Goal: Use online tool/utility: Utilize a website feature to perform a specific function

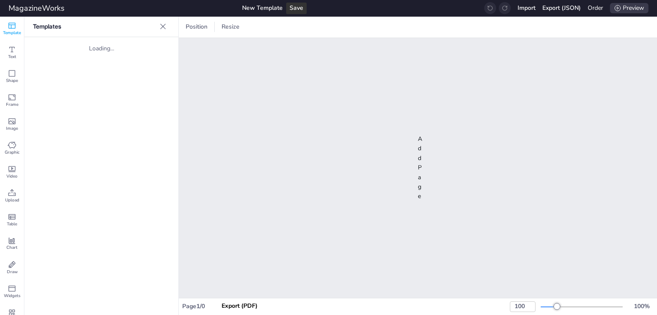
type input "40"
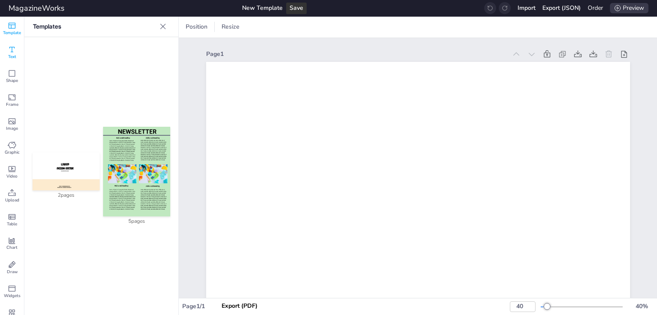
click at [9, 48] on icon at bounding box center [12, 50] width 6 height 6
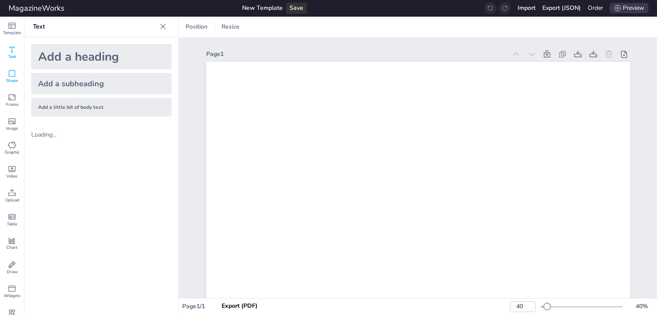
click at [12, 79] on span "Shape" at bounding box center [12, 81] width 12 height 6
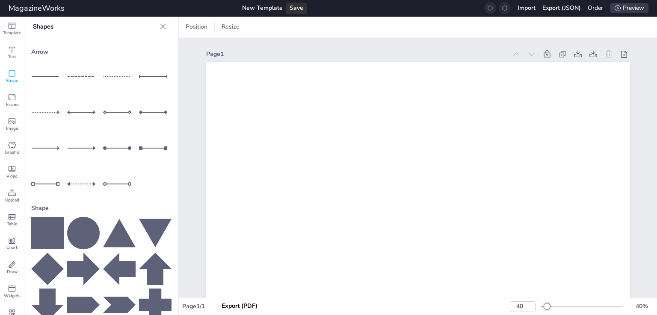
click at [87, 219] on icon at bounding box center [83, 233] width 32 height 32
click at [188, 28] on div at bounding box center [189, 27] width 10 height 10
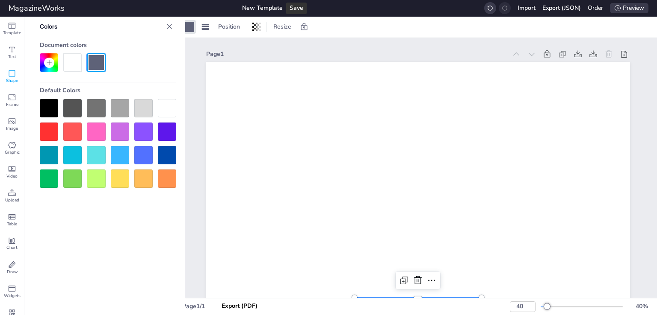
click at [49, 58] on div at bounding box center [49, 63] width 10 height 10
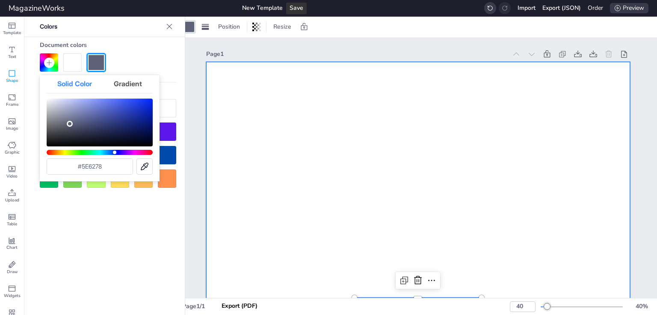
scroll to position [128, 0]
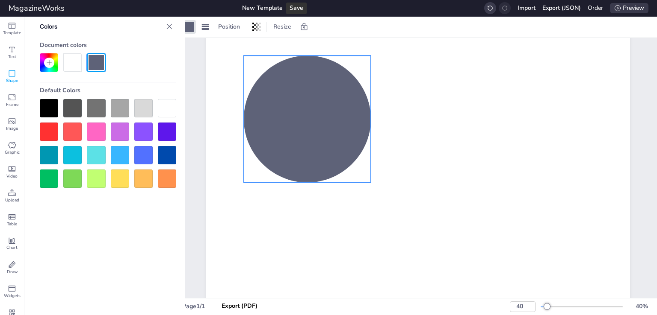
drag, startPoint x: 451, startPoint y: 223, endPoint x: 340, endPoint y: 109, distance: 159.0
click at [340, 109] on div at bounding box center [306, 119] width 127 height 127
click at [50, 60] on icon at bounding box center [49, 62] width 7 height 7
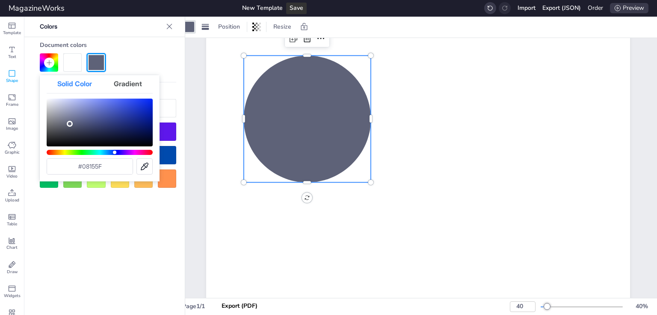
drag, startPoint x: 145, startPoint y: 129, endPoint x: 125, endPoint y: 118, distance: 23.2
click at [135, 124] on div "Color" at bounding box center [100, 123] width 106 height 48
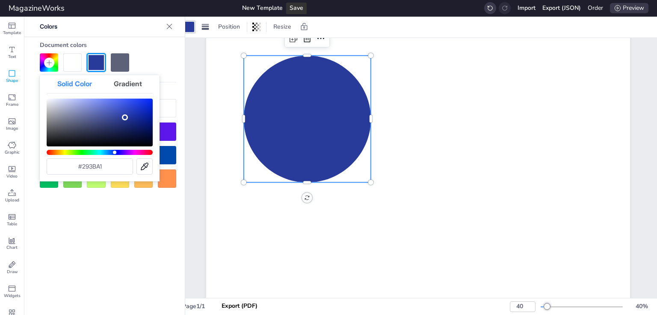
drag, startPoint x: 125, startPoint y: 118, endPoint x: 130, endPoint y: 114, distance: 5.8
click at [127, 115] on div "Color" at bounding box center [100, 123] width 106 height 48
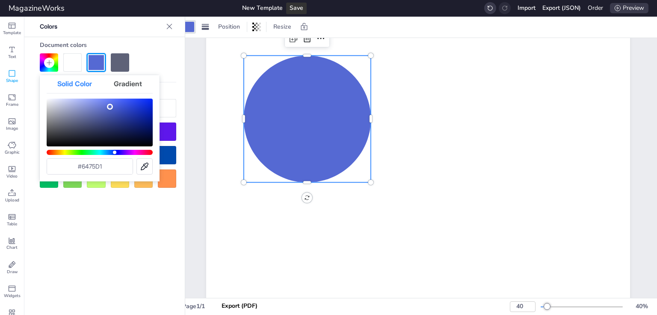
type input "#6676d1"
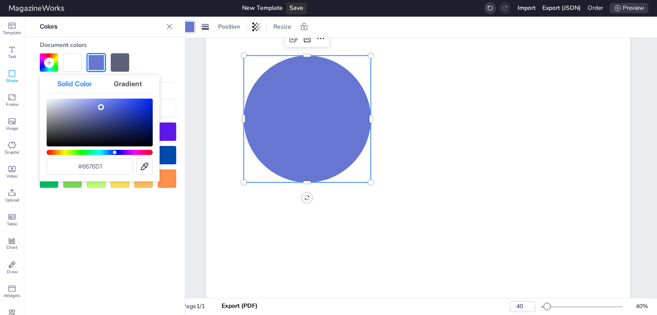
drag, startPoint x: 130, startPoint y: 113, endPoint x: 101, endPoint y: 107, distance: 29.7
click at [101, 107] on div "Color" at bounding box center [100, 123] width 106 height 48
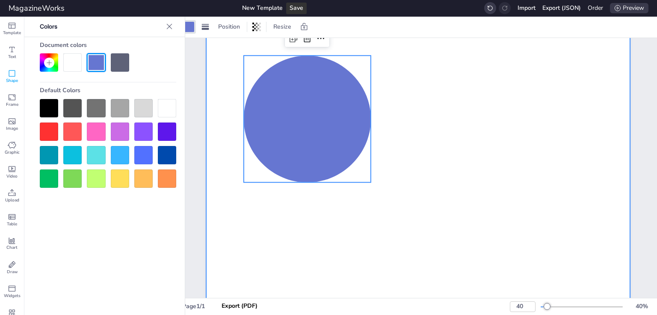
click at [409, 219] on div at bounding box center [418, 233] width 424 height 599
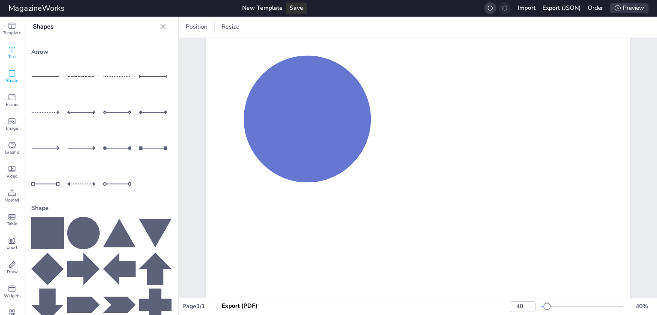
click at [11, 50] on icon at bounding box center [12, 49] width 9 height 9
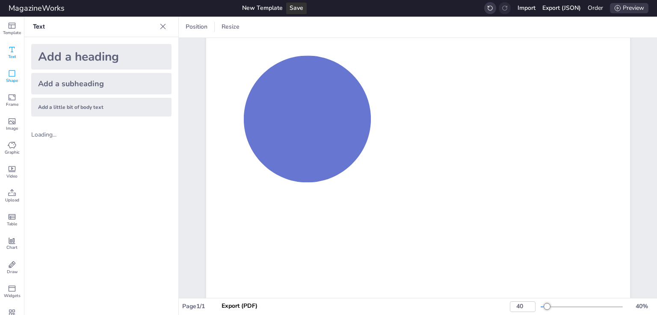
click at [14, 75] on icon at bounding box center [12, 73] width 9 height 9
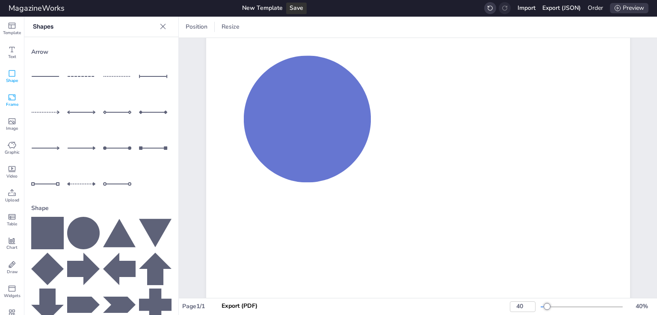
click at [9, 101] on icon at bounding box center [12, 97] width 9 height 9
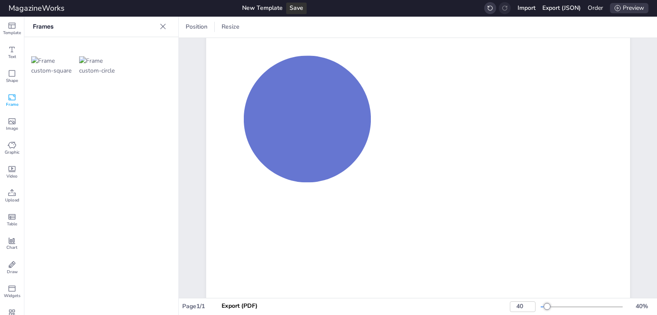
click at [286, 114] on div at bounding box center [306, 119] width 127 height 127
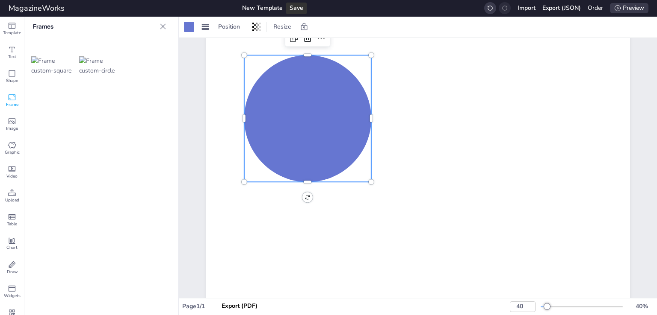
scroll to position [0, 0]
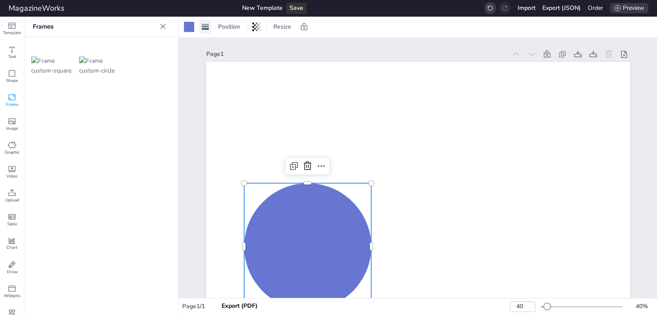
click at [207, 29] on rect at bounding box center [205, 29] width 7 height 2
click at [209, 28] on div at bounding box center [205, 27] width 12 height 14
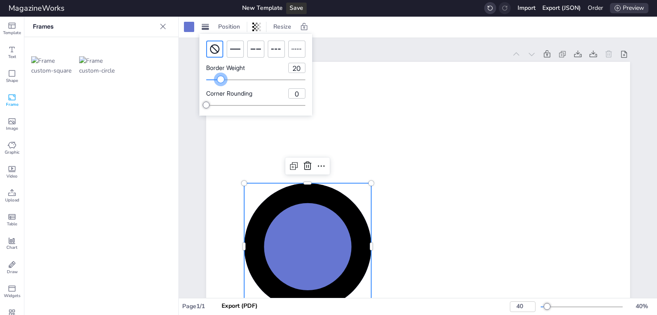
type input "20"
drag, startPoint x: 205, startPoint y: 78, endPoint x: 226, endPoint y: 79, distance: 21.0
click at [226, 79] on div at bounding box center [225, 79] width 7 height 7
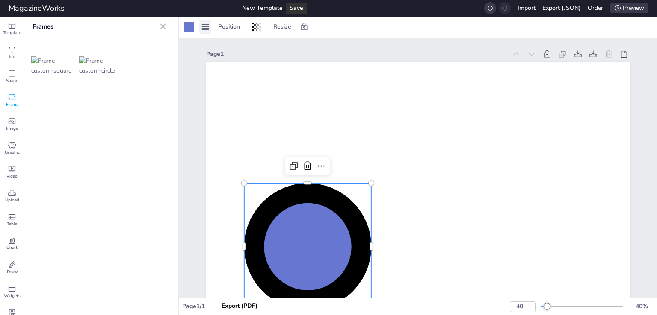
click at [203, 26] on rect at bounding box center [205, 26] width 7 height 1
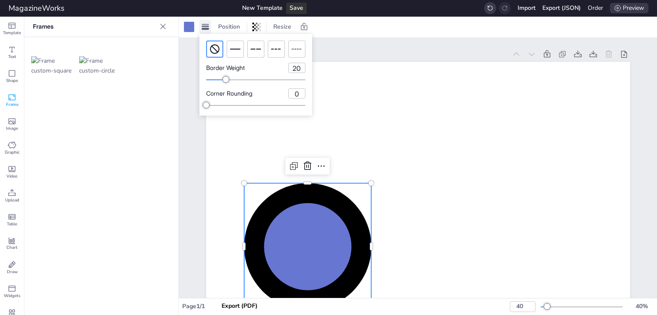
click at [205, 24] on rect at bounding box center [205, 24] width 7 height 1
click at [205, 26] on rect at bounding box center [205, 26] width 7 height 1
click at [188, 28] on div at bounding box center [189, 27] width 10 height 10
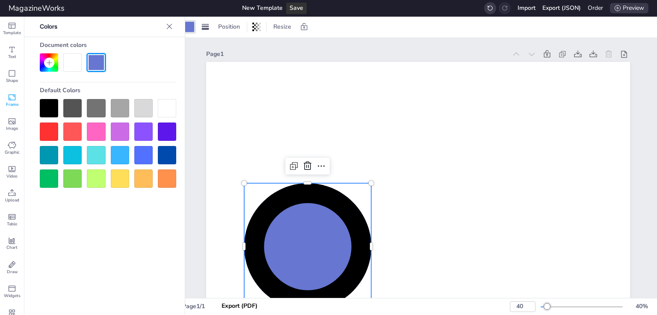
click at [125, 110] on div at bounding box center [120, 108] width 18 height 18
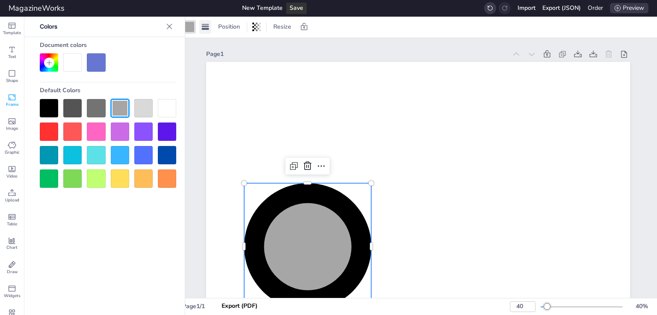
click at [206, 29] on rect at bounding box center [205, 29] width 7 height 2
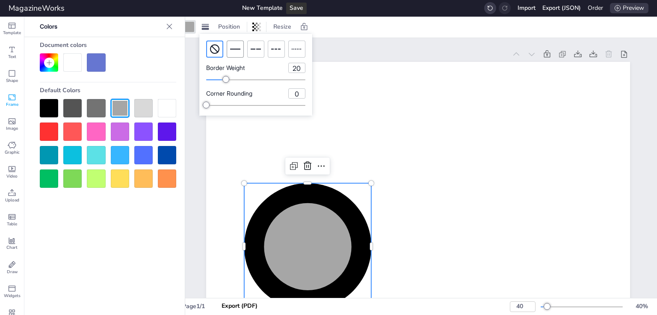
click at [233, 48] on icon at bounding box center [235, 49] width 10 height 10
click at [203, 27] on icon at bounding box center [206, 27] width 10 height 10
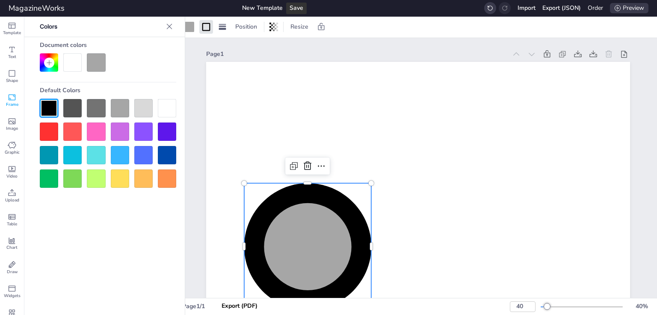
click at [47, 65] on icon at bounding box center [49, 62] width 7 height 7
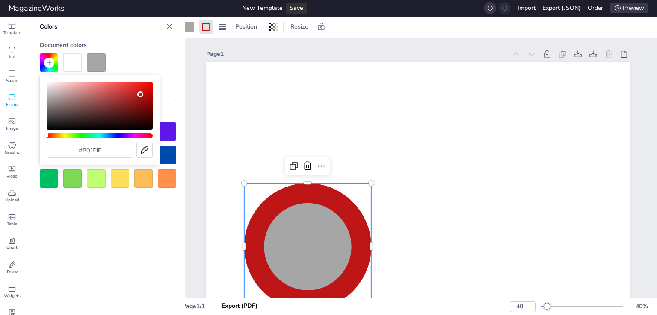
type input "#b02020"
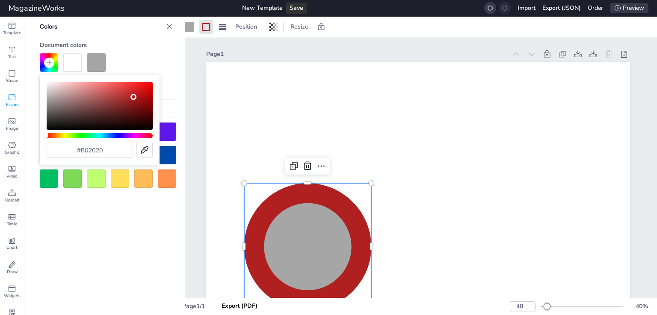
drag, startPoint x: 99, startPoint y: 91, endPoint x: 133, endPoint y: 97, distance: 34.8
click at [133, 97] on div "Color" at bounding box center [100, 106] width 106 height 48
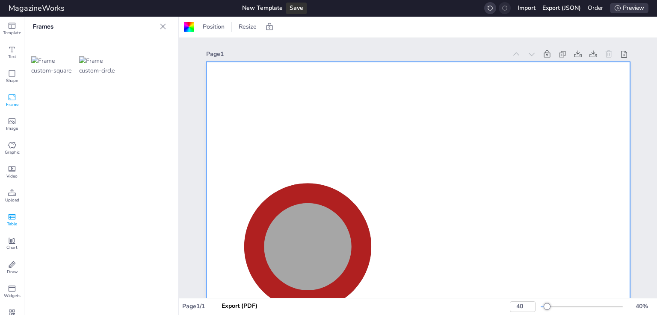
scroll to position [12, 0]
click at [12, 228] on rect at bounding box center [10, 229] width 1 height 3
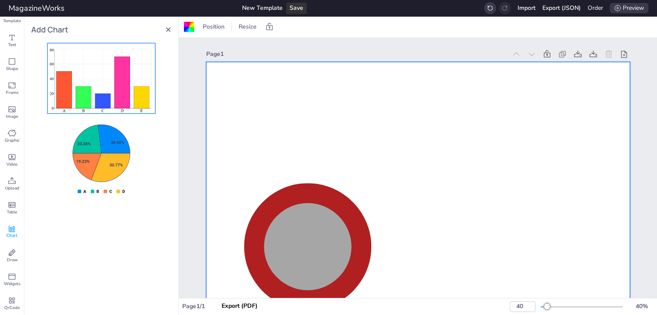
click at [121, 102] on img at bounding box center [101, 79] width 107 height 70
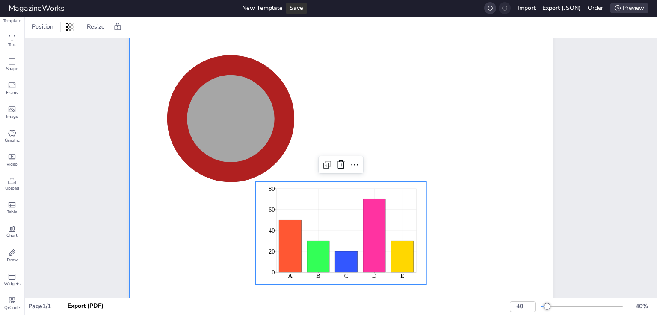
scroll to position [403, 0]
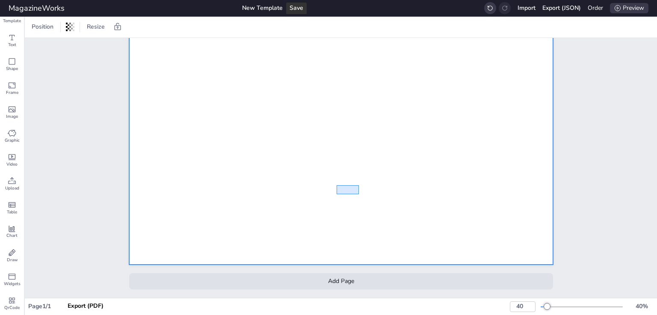
drag, startPoint x: 336, startPoint y: 249, endPoint x: 353, endPoint y: 187, distance: 64.2
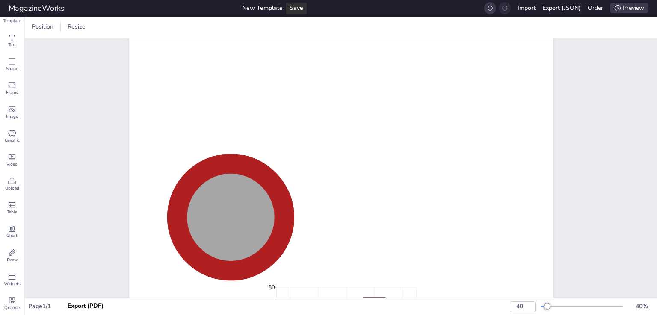
scroll to position [0, 0]
